Goal: Transaction & Acquisition: Purchase product/service

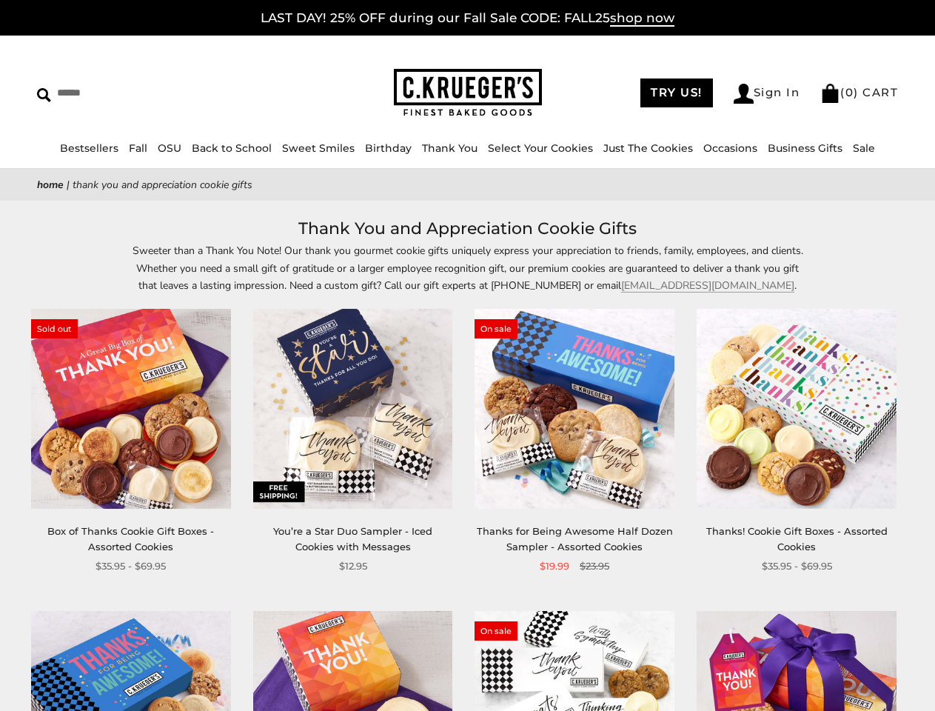
click at [467, 355] on div "**********" at bounding box center [563, 441] width 222 height 265
click at [135, 93] on input "Search" at bounding box center [135, 92] width 197 height 23
click at [703, 148] on link "Occasions" at bounding box center [730, 147] width 54 height 13
